Goal: Task Accomplishment & Management: Complete application form

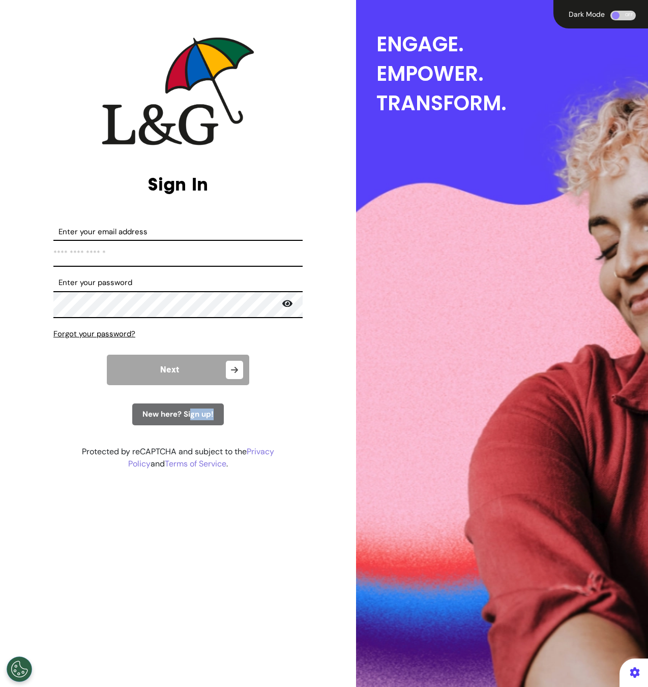
drag, startPoint x: 189, startPoint y: 416, endPoint x: 284, endPoint y: 421, distance: 94.7
click at [284, 421] on form "Enter your email address *Email address must be valid. Enter your password Pass…" at bounding box center [177, 325] width 249 height 199
click at [299, 410] on form "Enter your email address *Email address must be valid. Enter your password Pass…" at bounding box center [177, 325] width 249 height 199
click at [207, 145] on img at bounding box center [178, 91] width 153 height 108
